Goal: Navigation & Orientation: Find specific page/section

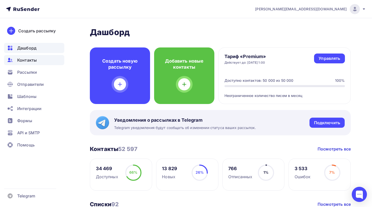
click at [26, 63] on div "Контакты" at bounding box center [34, 60] width 60 height 10
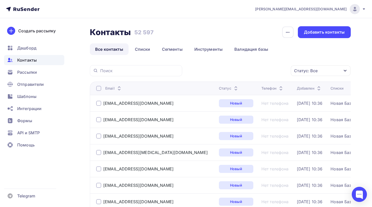
drag, startPoint x: 134, startPoint y: 30, endPoint x: 155, endPoint y: 30, distance: 20.7
click at [155, 30] on div "Контакты Контакты 52 597 52 597 История импорта Добавить контакты" at bounding box center [220, 32] width 261 height 12
click at [148, 31] on h3 "52 597" at bounding box center [143, 32] width 19 height 7
drag, startPoint x: 155, startPoint y: 32, endPoint x: 136, endPoint y: 31, distance: 19.7
click at [136, 31] on div "Контакты Контакты 52 597 52 597 История импорта Добавить контакты" at bounding box center [220, 32] width 261 height 12
